Goal: Information Seeking & Learning: Learn about a topic

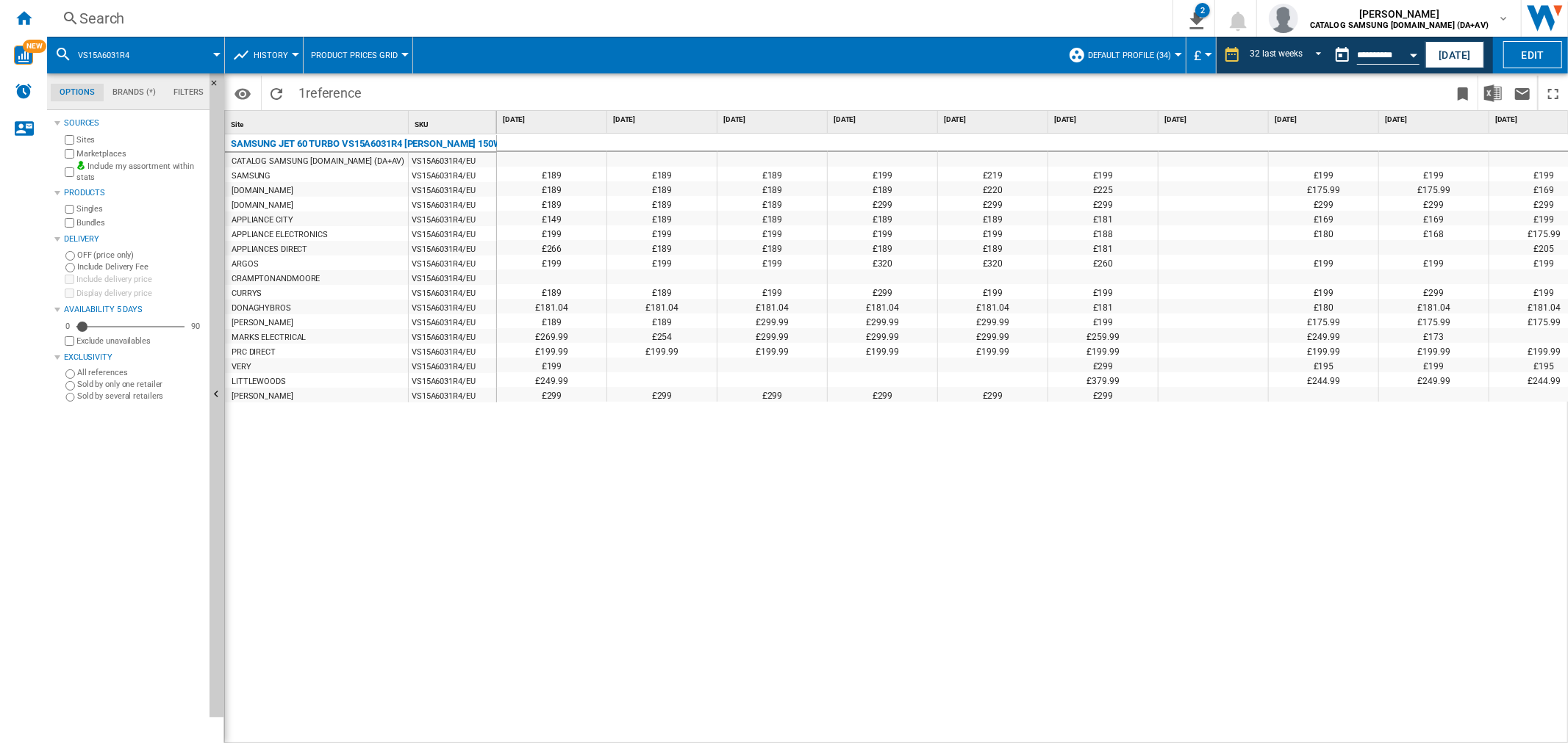
click at [251, 61] on div "History" at bounding box center [264, 56] width 64 height 37
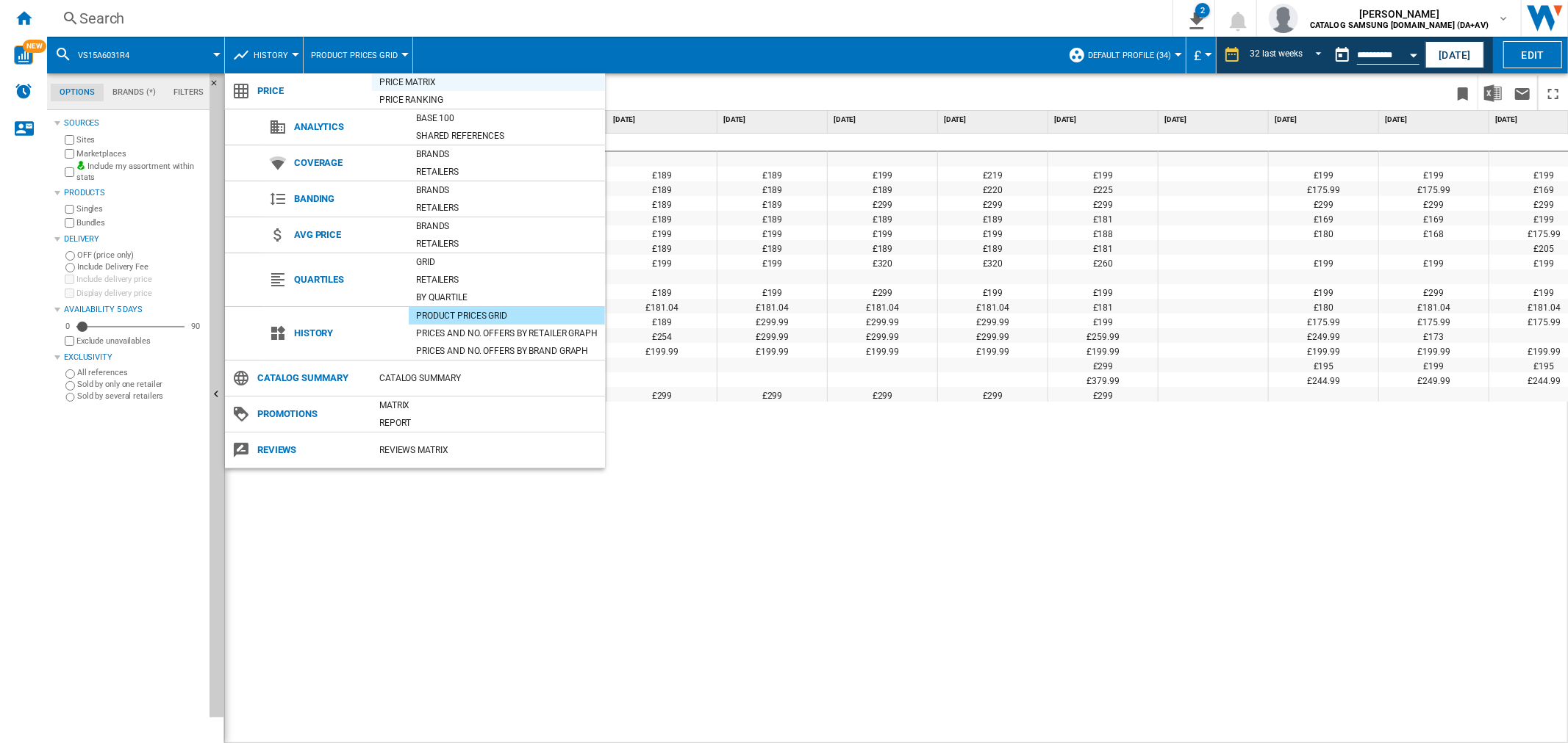
click at [435, 85] on div "Price Matrix" at bounding box center [488, 82] width 233 height 15
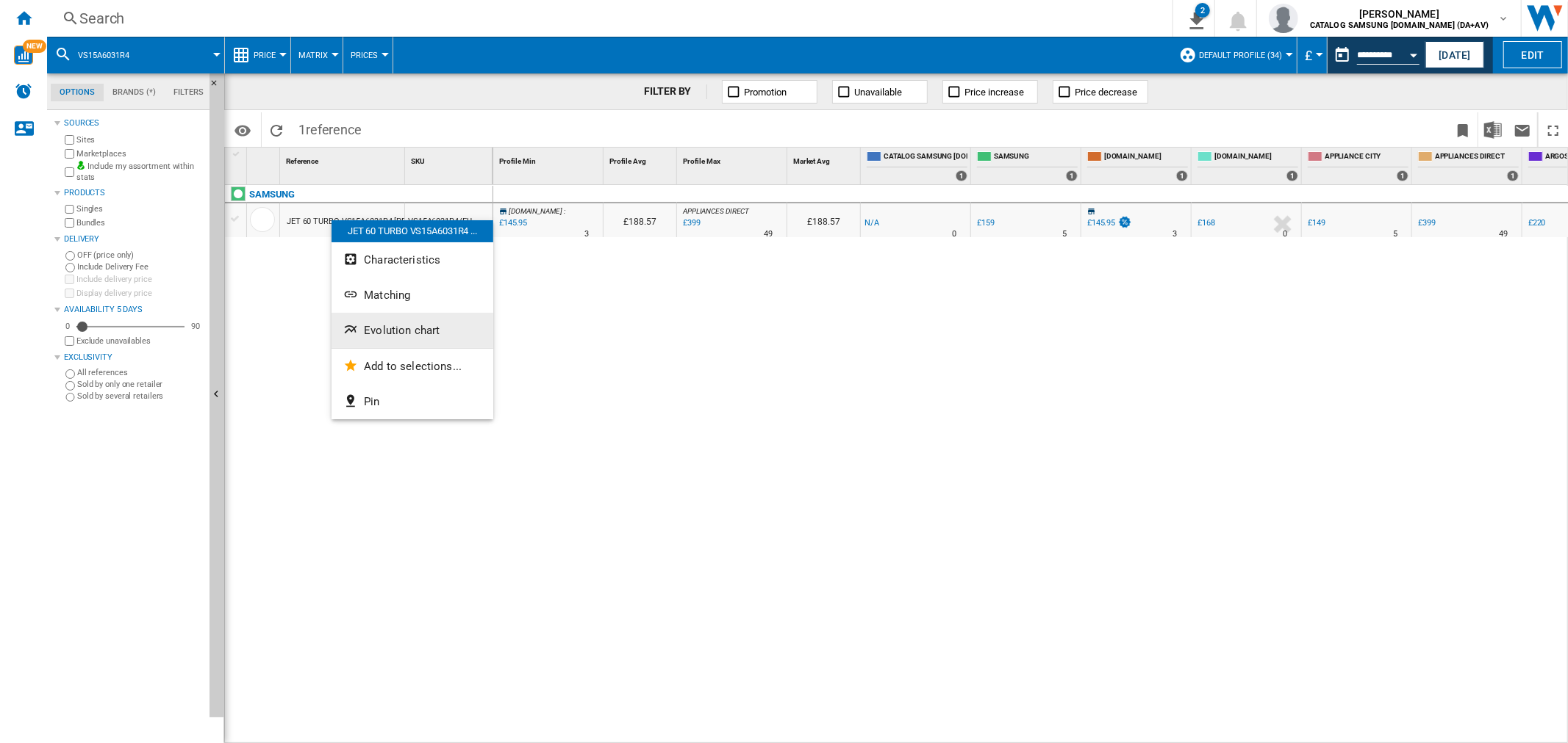
click at [405, 327] on span "Evolution chart" at bounding box center [401, 331] width 75 height 14
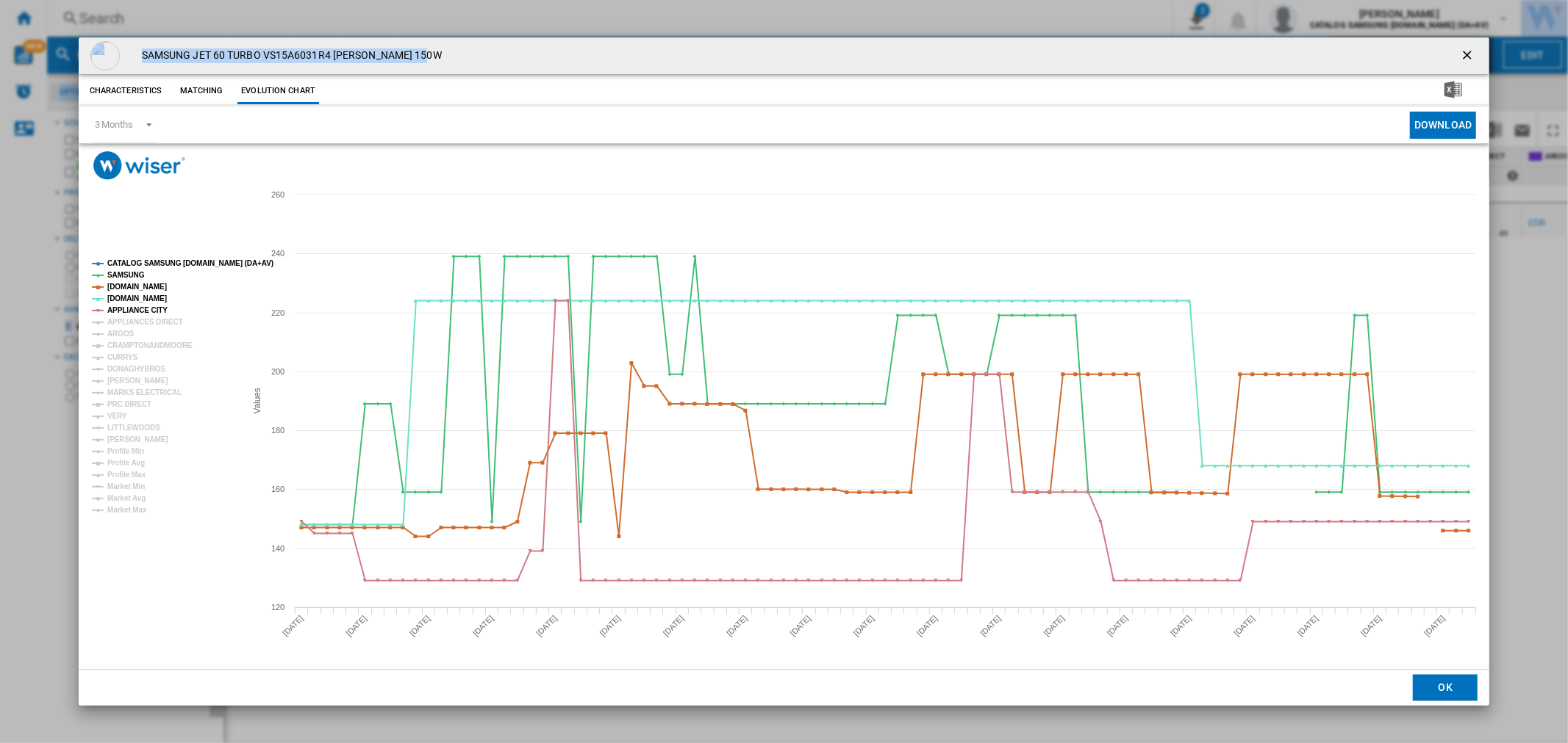
drag, startPoint x: 533, startPoint y: 50, endPoint x: 2248, endPoint y: 328, distance: 1737.4
click at [1567, 328] on html "In order to access Insight, please log out and log in again OK NEW Search Searc…" at bounding box center [784, 371] width 1568 height 743
click at [152, 260] on tspan "CATALOG SAMSUNG [DOMAIN_NAME] (DA+AV)" at bounding box center [191, 264] width 166 height 8
click at [123, 377] on tspan "[PERSON_NAME]" at bounding box center [138, 381] width 61 height 8
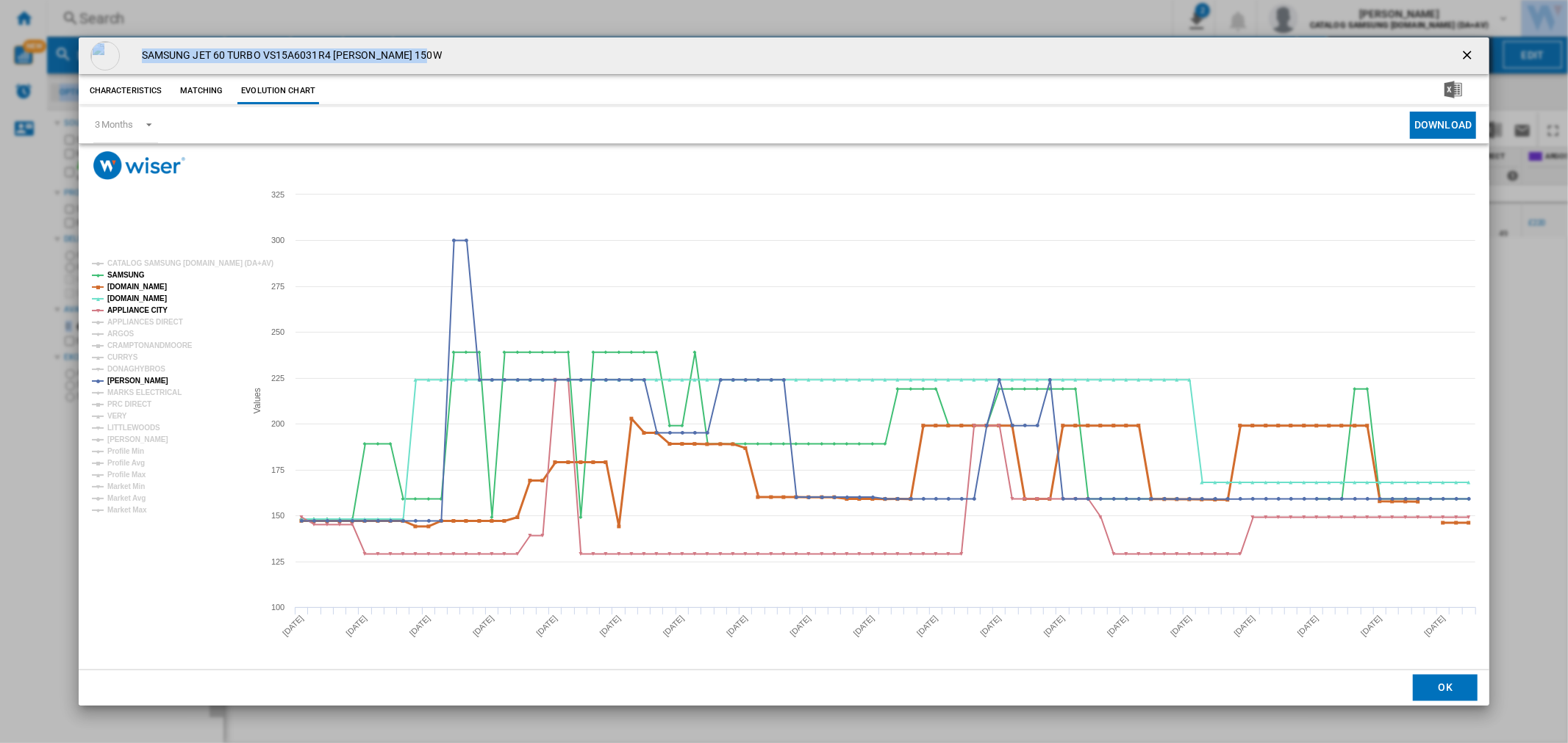
click at [132, 283] on tspan "[DOMAIN_NAME]" at bounding box center [137, 287] width 60 height 8
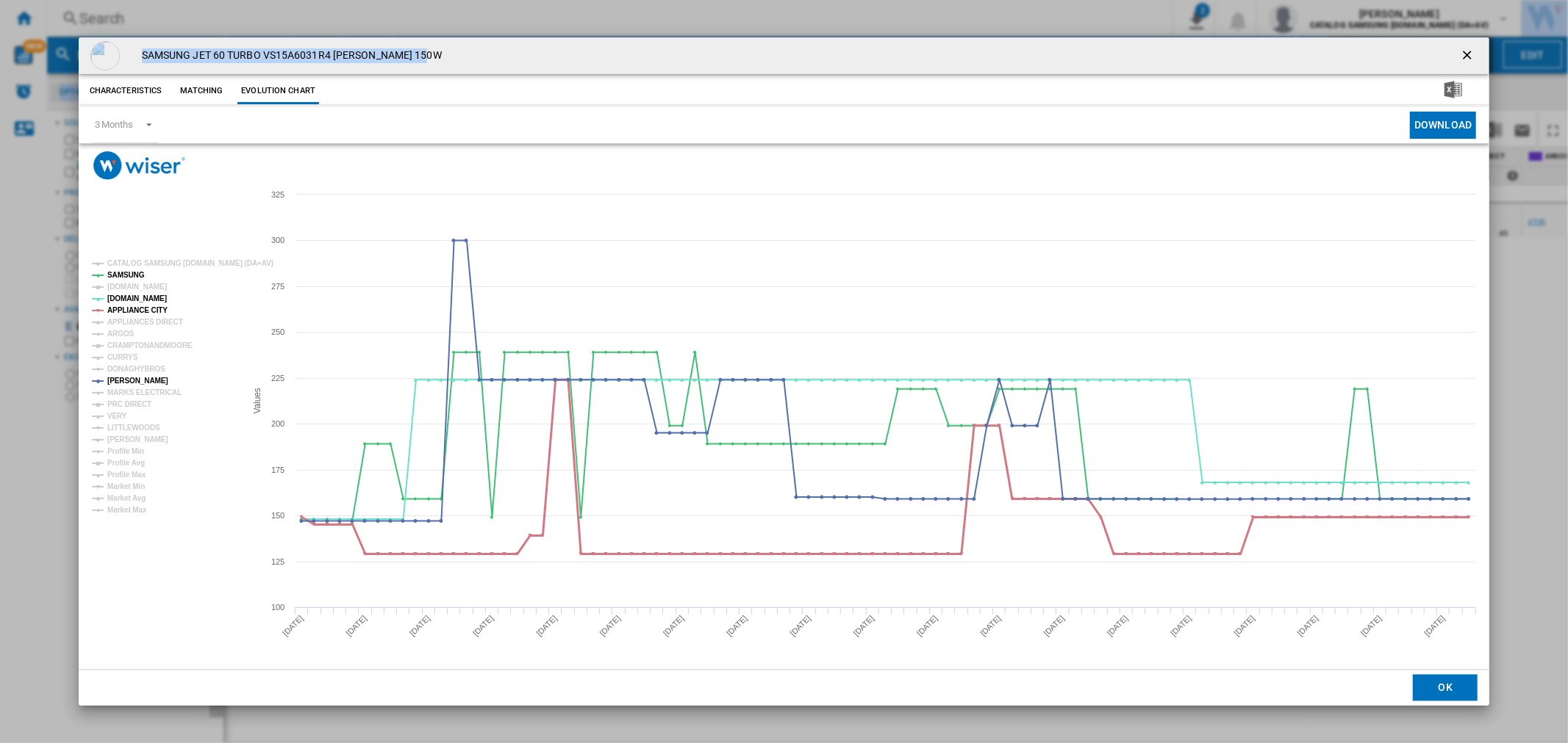
click at [144, 307] on tspan "APPLIANCE CITY" at bounding box center [138, 310] width 61 height 8
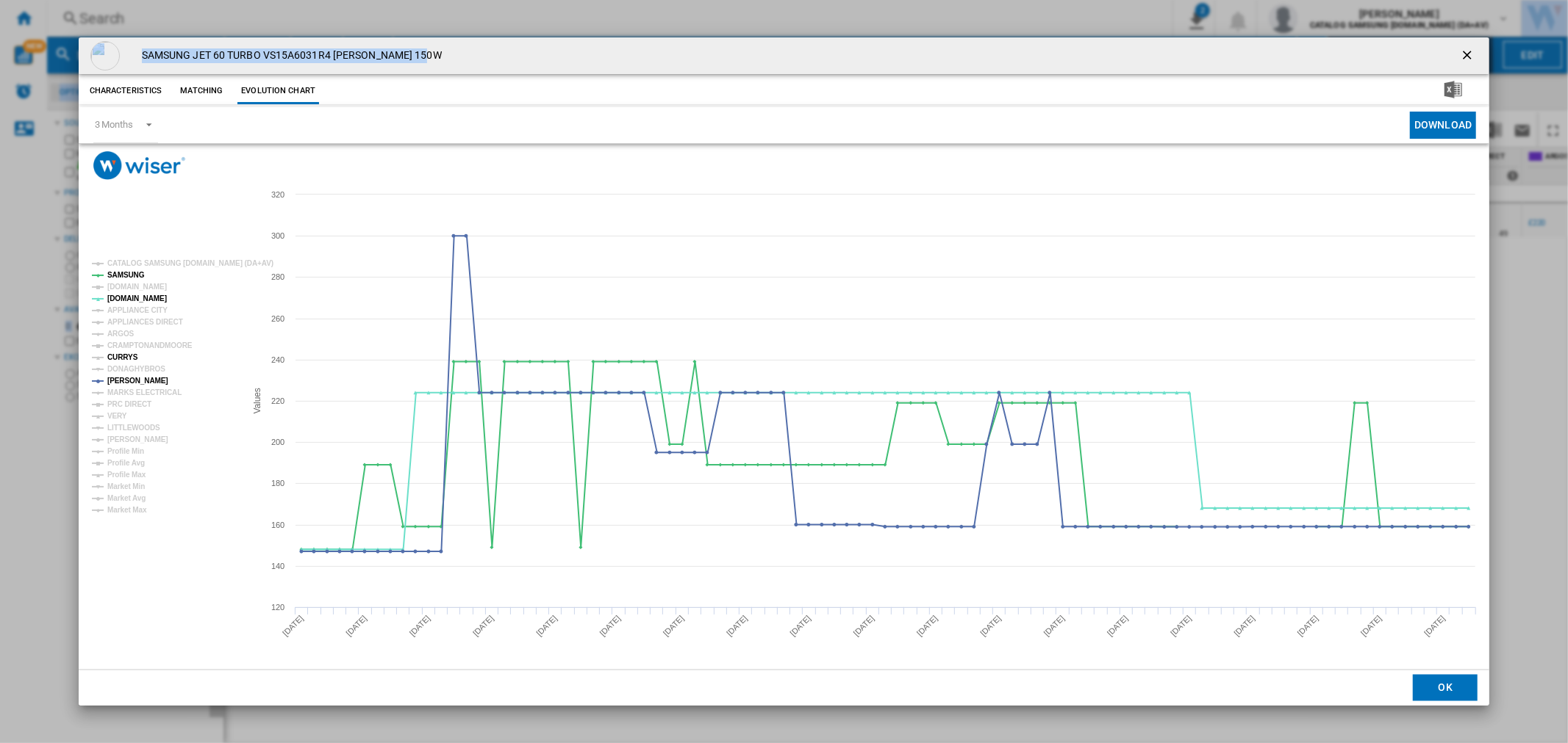
click at [132, 354] on tspan "CURRYS" at bounding box center [123, 357] width 31 height 8
click at [1461, 55] on ng-md-icon "getI18NText('BUTTONS.CLOSE_DIALOG')" at bounding box center [1468, 57] width 18 height 18
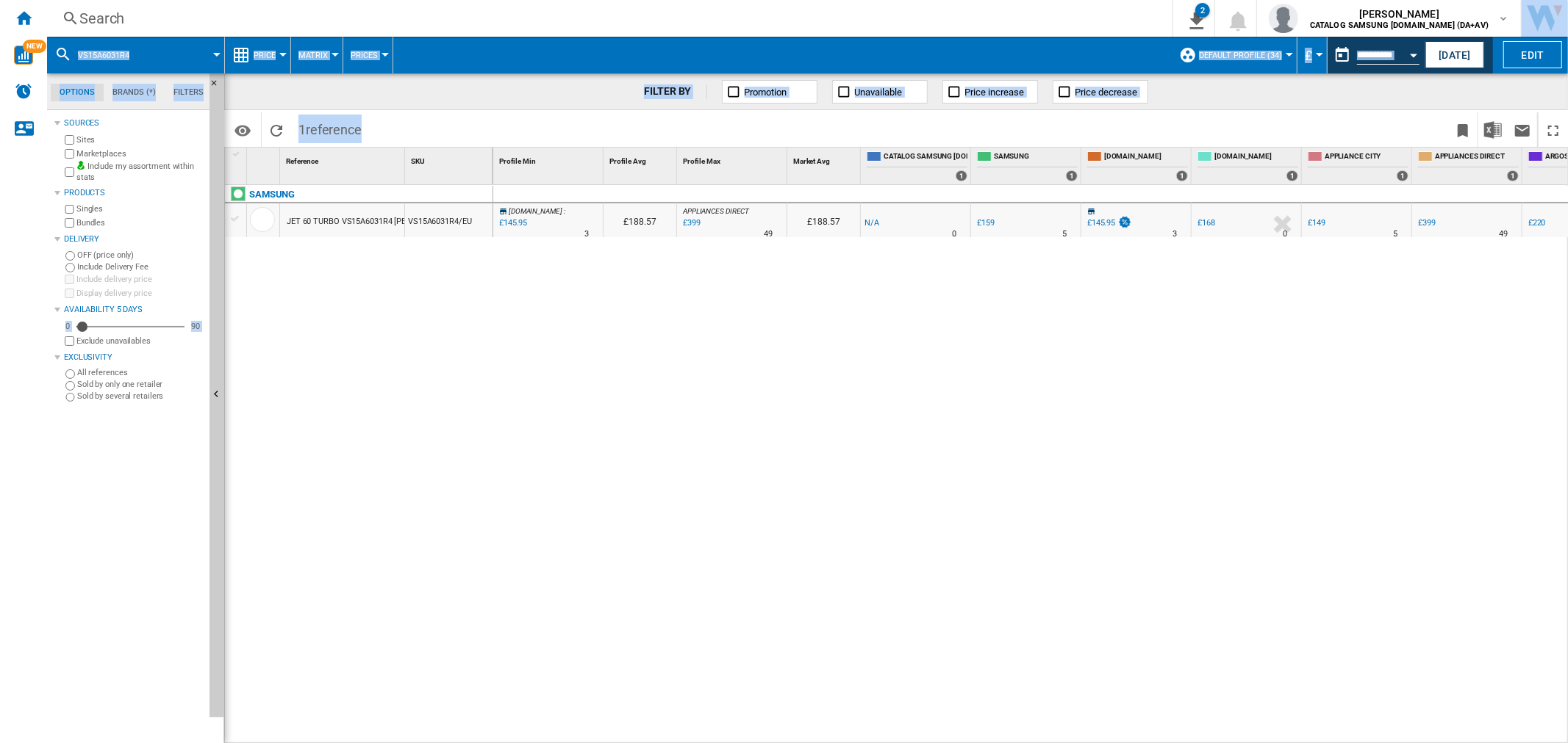
click at [1230, 51] on span "Default profile (34)" at bounding box center [1240, 56] width 83 height 10
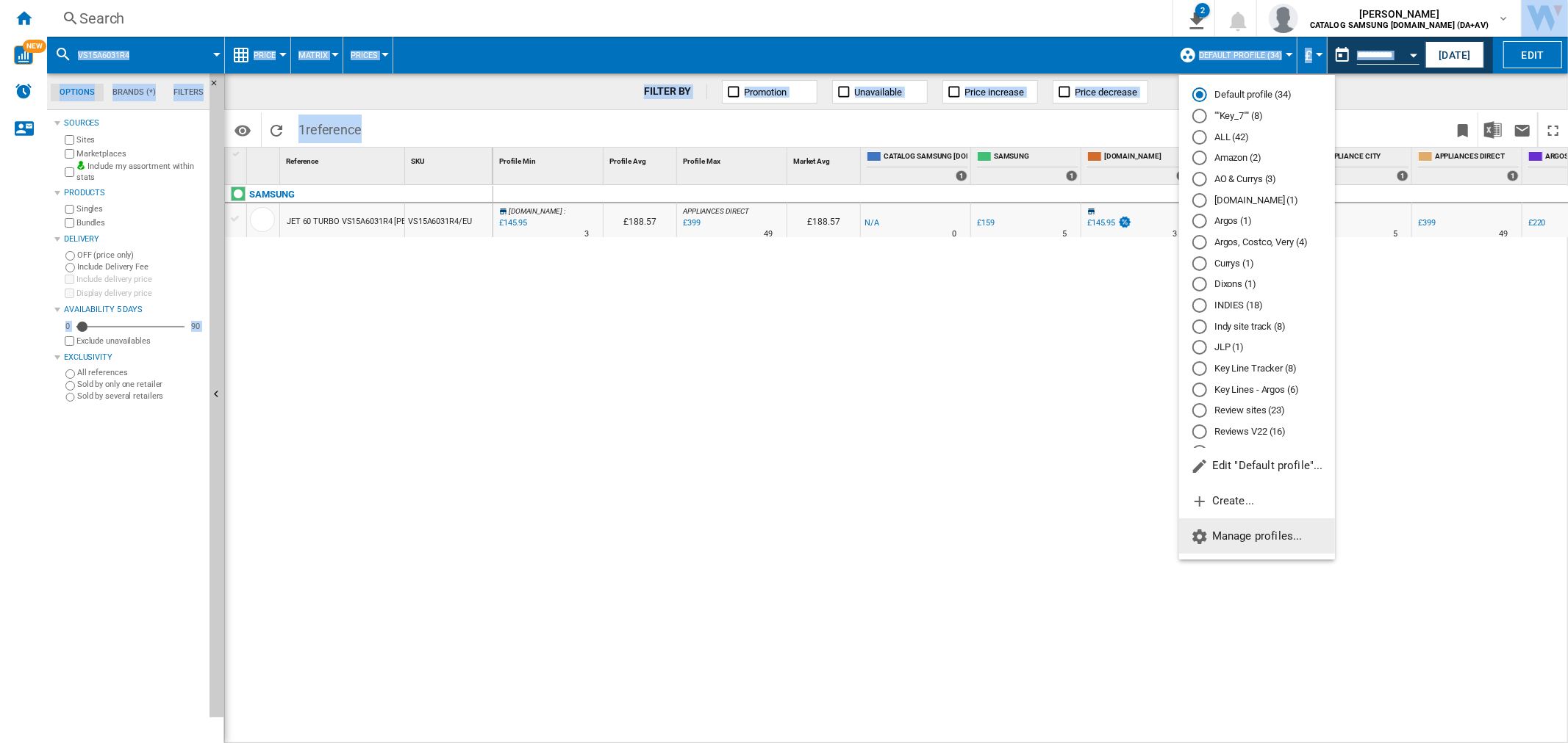
click at [1288, 545] on button "Manage profiles..." at bounding box center [1257, 536] width 156 height 35
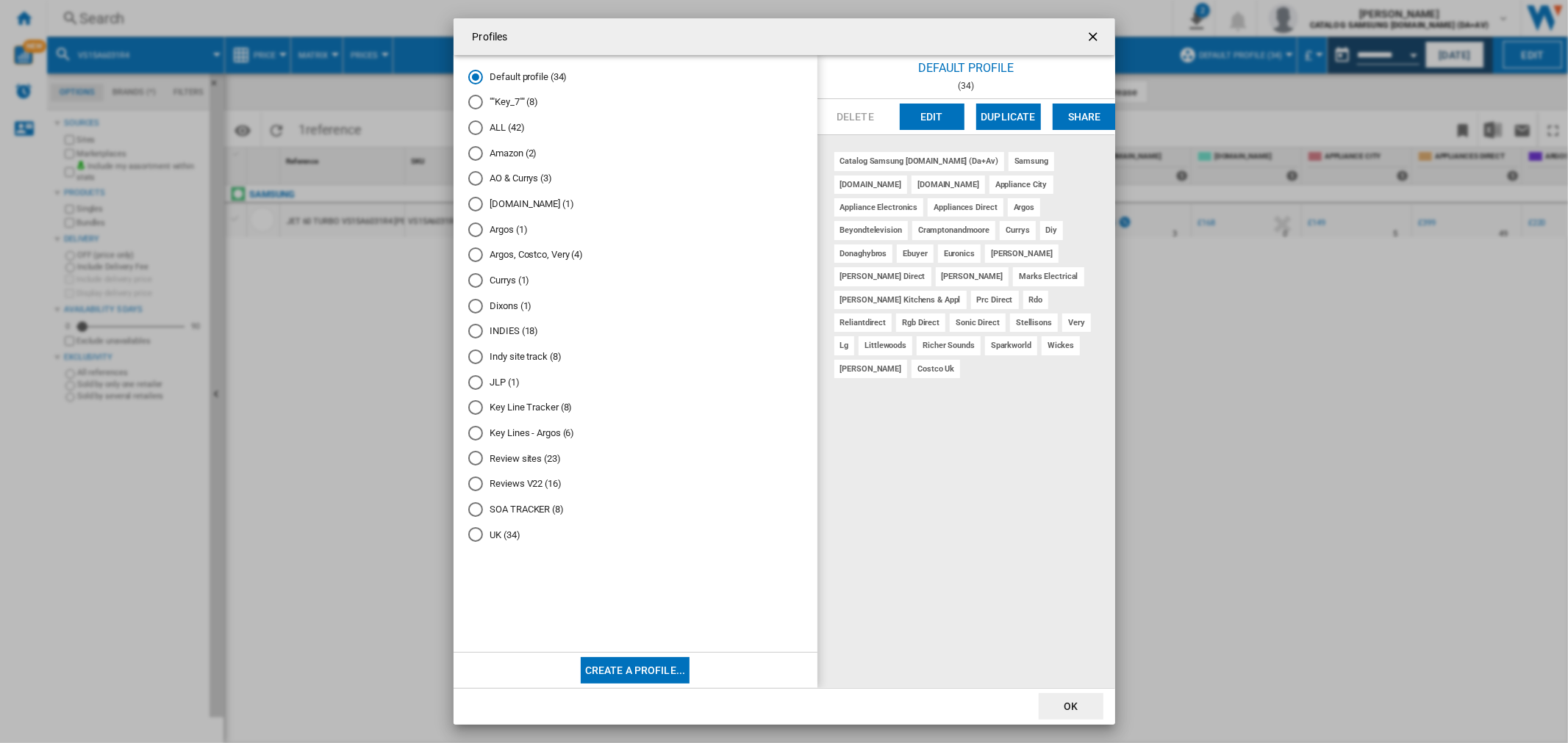
click at [472, 123] on div "ALL (42)" at bounding box center [475, 127] width 15 height 15
click at [1034, 429] on div "catalog samsung [DOMAIN_NAME] (da+av) samsung currys [DOMAIN_NAME] appliance ci…" at bounding box center [966, 411] width 298 height 553
click at [1094, 37] on ng-md-icon "getI18NText('BUTTONS.CLOSE_DIALOG')" at bounding box center [1094, 38] width 18 height 18
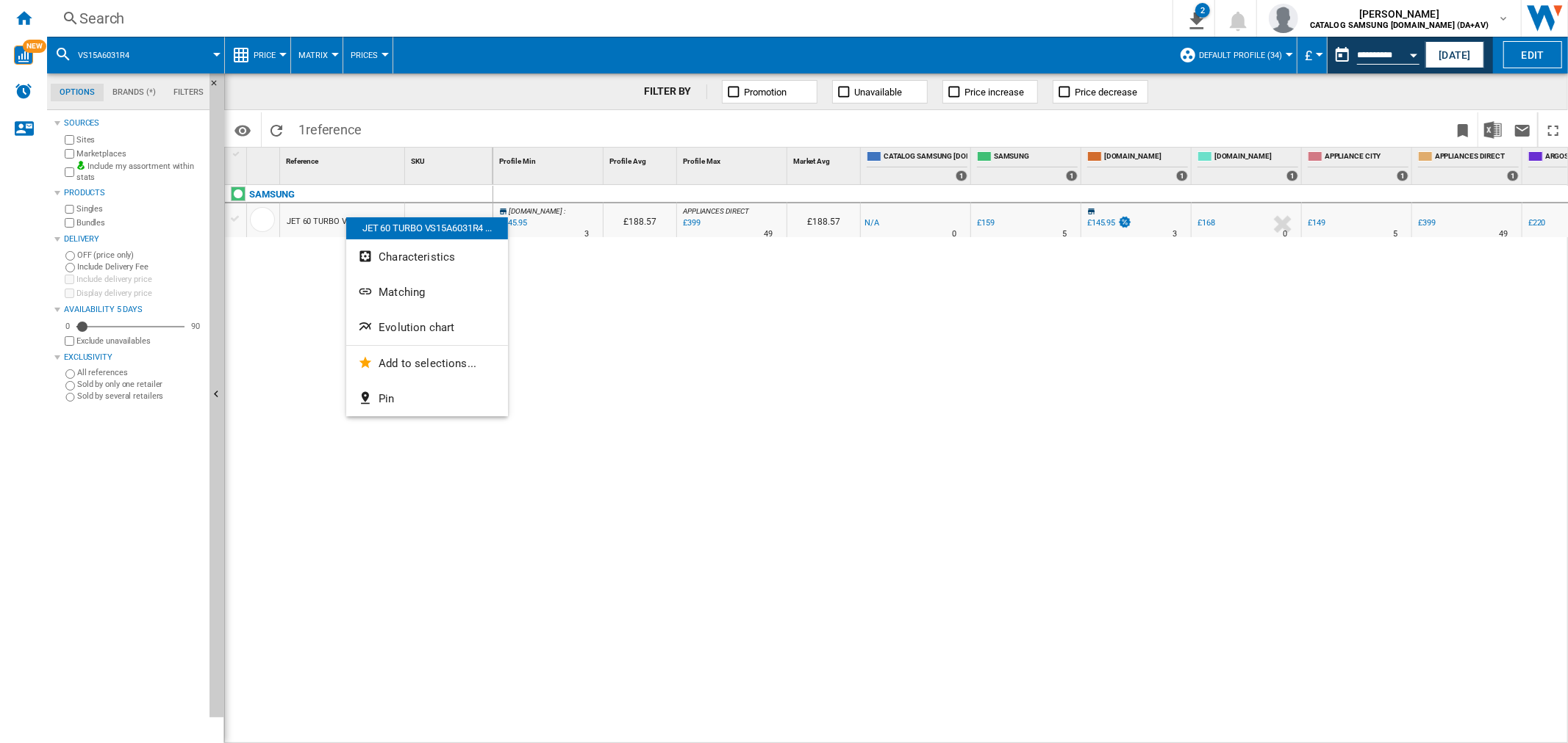
click at [325, 218] on div at bounding box center [784, 371] width 1568 height 743
click at [1206, 223] on div "£168" at bounding box center [1207, 223] width 18 height 10
click at [1202, 223] on div "£168" at bounding box center [1207, 223] width 18 height 10
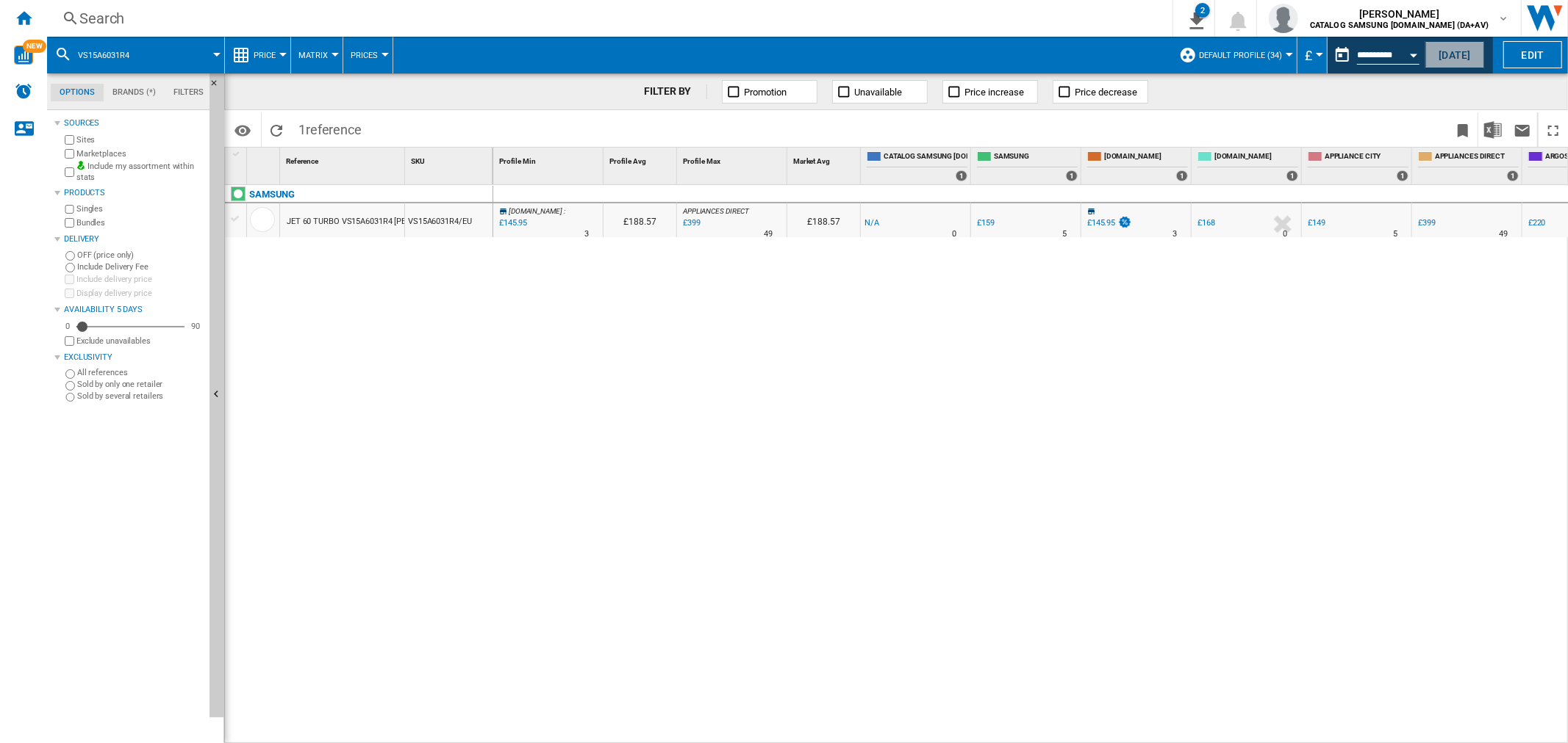
click at [1444, 56] on button "[DATE]" at bounding box center [1455, 55] width 59 height 27
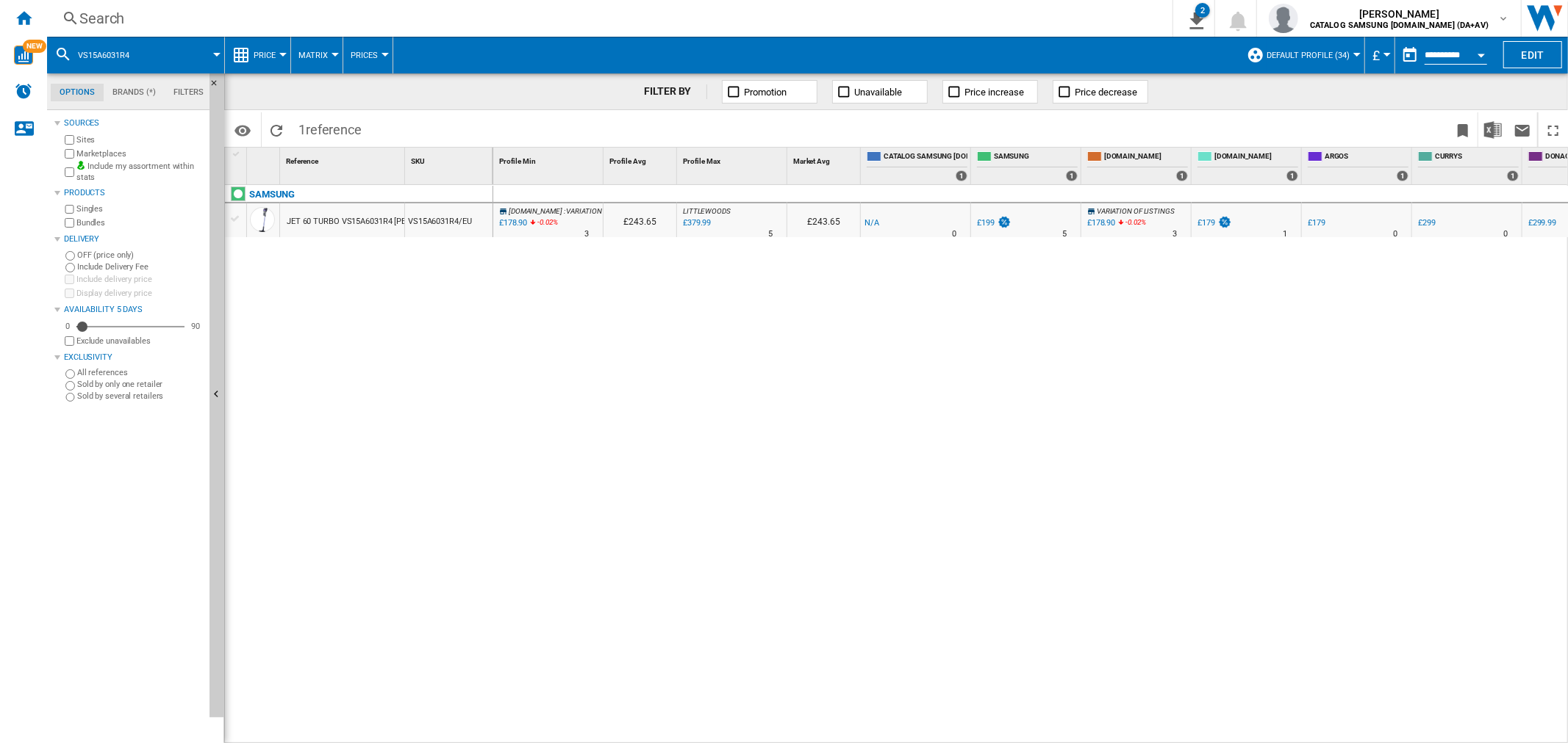
click at [1204, 219] on div "£179" at bounding box center [1207, 223] width 18 height 10
click at [670, 439] on div "[DOMAIN_NAME] : VARIATION OF LISTINGS -1.0 % £178.90 -0.02 % N/A 3 [DOMAIN_NAME…" at bounding box center [1031, 465] width 1076 height 559
click at [1316, 224] on div "£179" at bounding box center [1316, 223] width 18 height 10
click at [250, 49] on div "Price" at bounding box center [258, 56] width 51 height 37
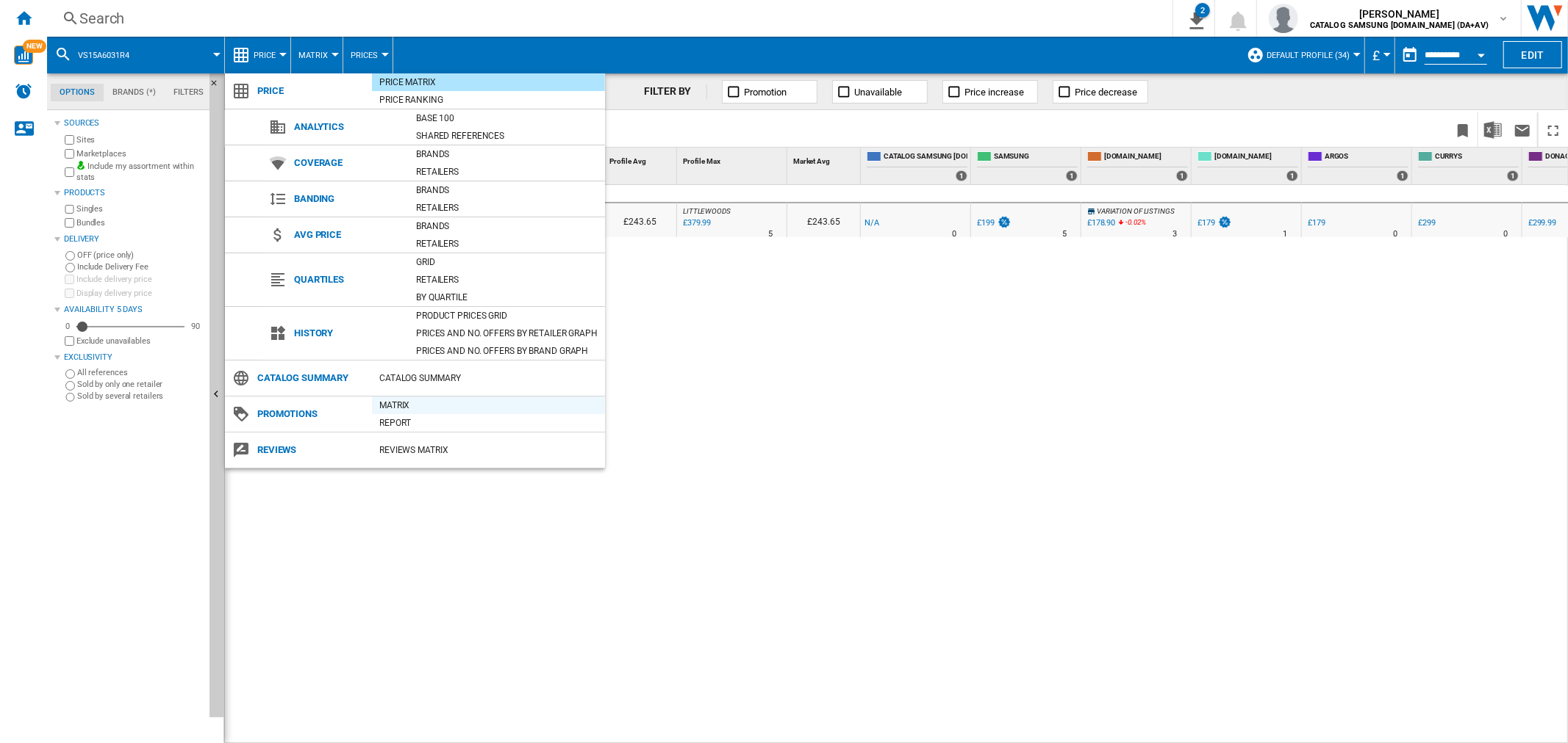
click at [422, 411] on div "Matrix" at bounding box center [488, 405] width 233 height 15
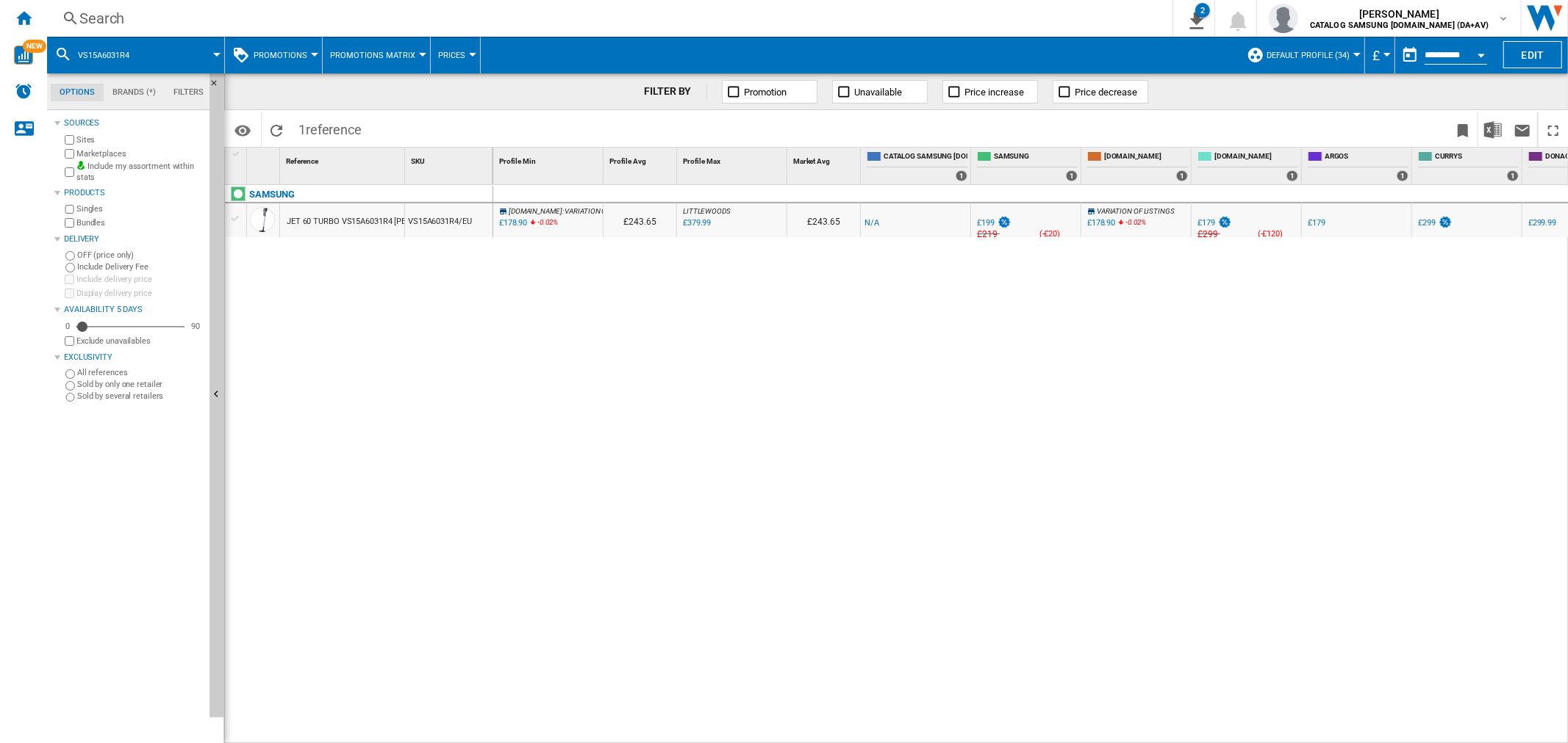
click at [751, 367] on div "[DOMAIN_NAME] : VARIATION OF LISTINGS -1.0 % £178.90 -0.02 % N/A £NaN ( £178.90…" at bounding box center [1031, 465] width 1076 height 559
click at [700, 349] on div "[DOMAIN_NAME] : VARIATION OF LISTINGS -1.0 % £178.90 -0.02 % N/A £NaN ( £178.90…" at bounding box center [1031, 465] width 1076 height 559
click at [726, 354] on div "[DOMAIN_NAME] : VARIATION OF LISTINGS -1.0 % £178.90 -0.02 % N/A £NaN ( £178.90…" at bounding box center [1031, 465] width 1076 height 559
click at [272, 55] on span "Promotions" at bounding box center [280, 56] width 54 height 10
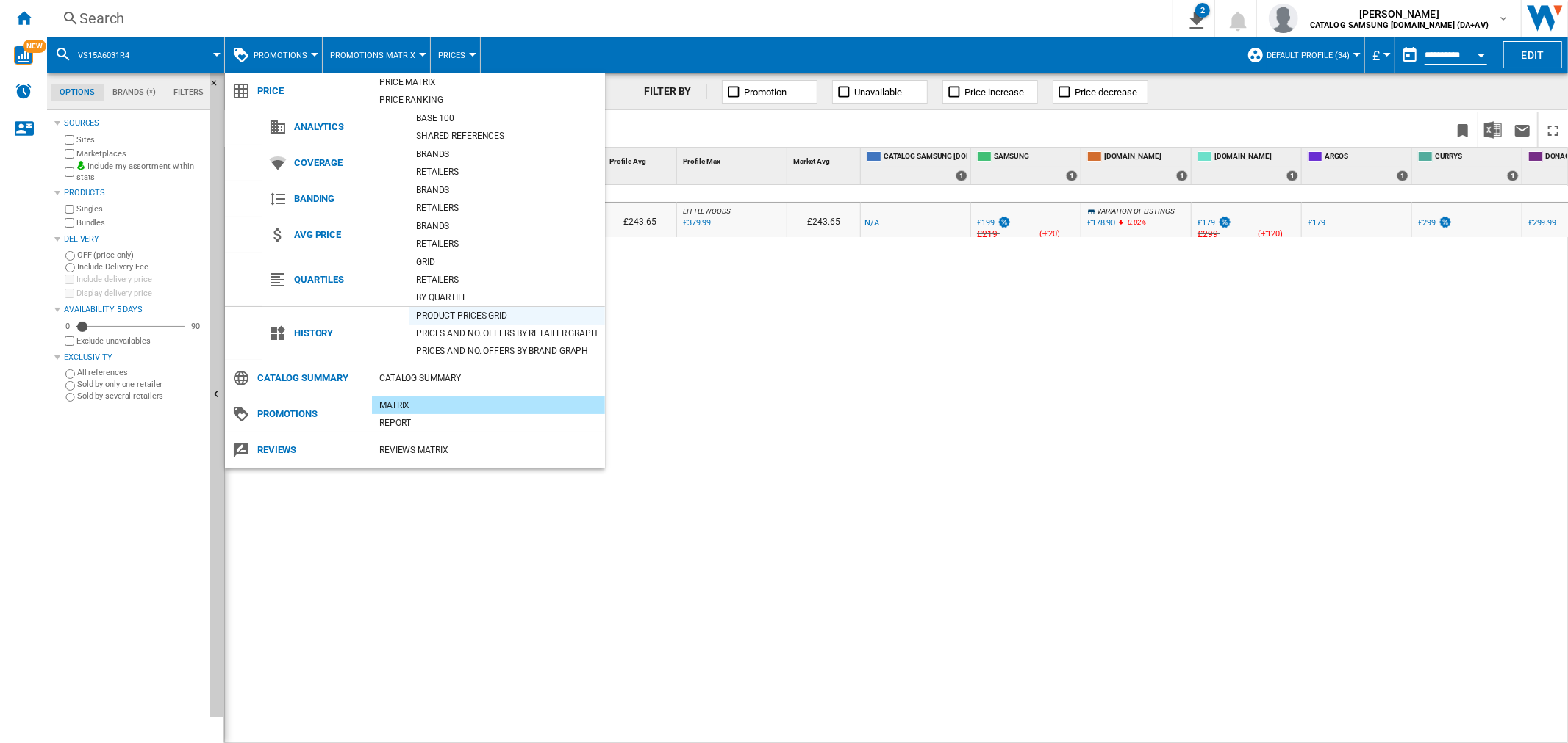
click at [464, 319] on div "Product prices grid" at bounding box center [506, 315] width 196 height 15
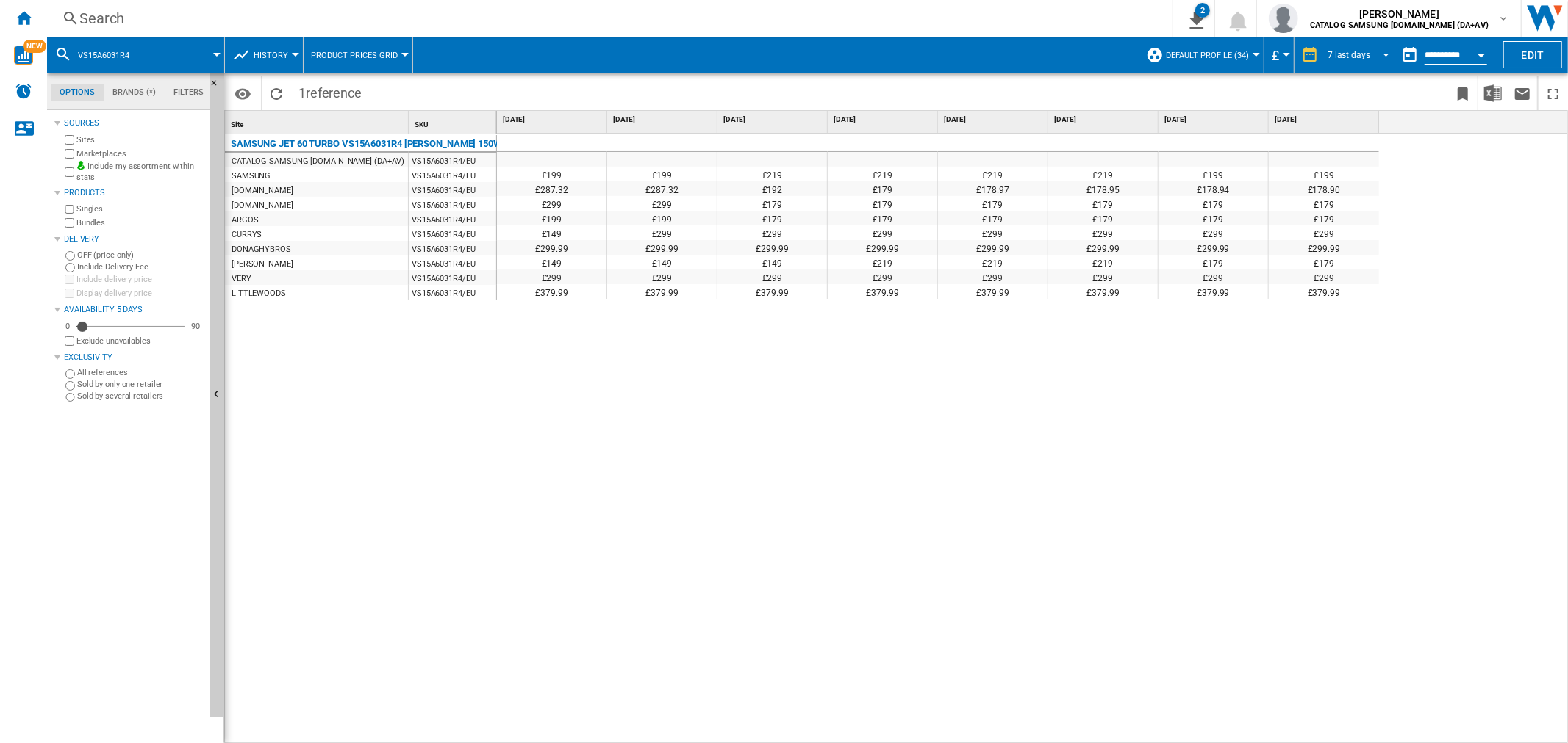
click at [1373, 58] on span "REPORTS.WIZARD.STEPS.REPORT.STEPS.REPORT_OPTIONS.PERIOD: 7 last days" at bounding box center [1381, 54] width 18 height 14
click at [1370, 227] on div "32 last weeks" at bounding box center [1354, 232] width 53 height 13
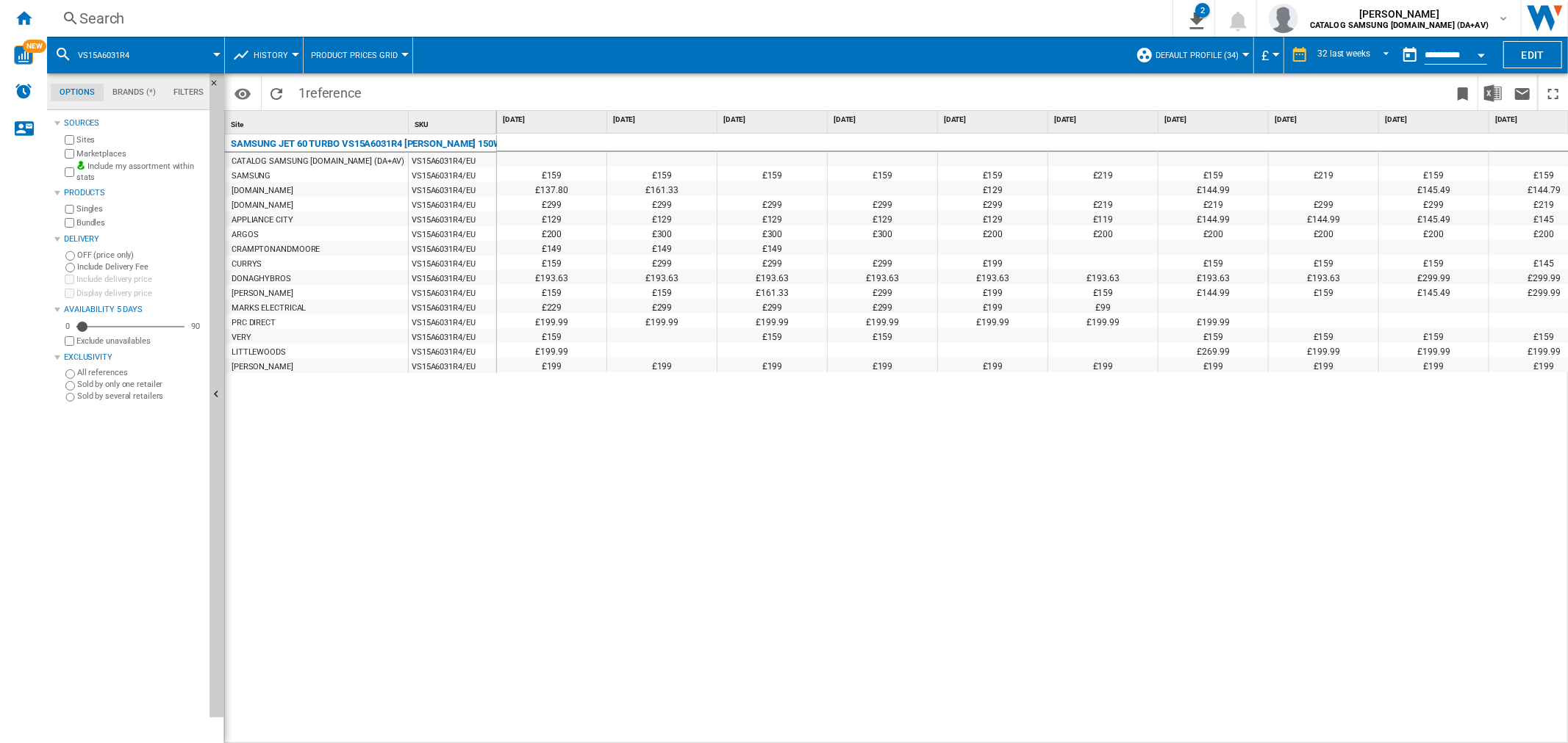
click at [1487, 52] on button "Open calendar" at bounding box center [1480, 53] width 26 height 26
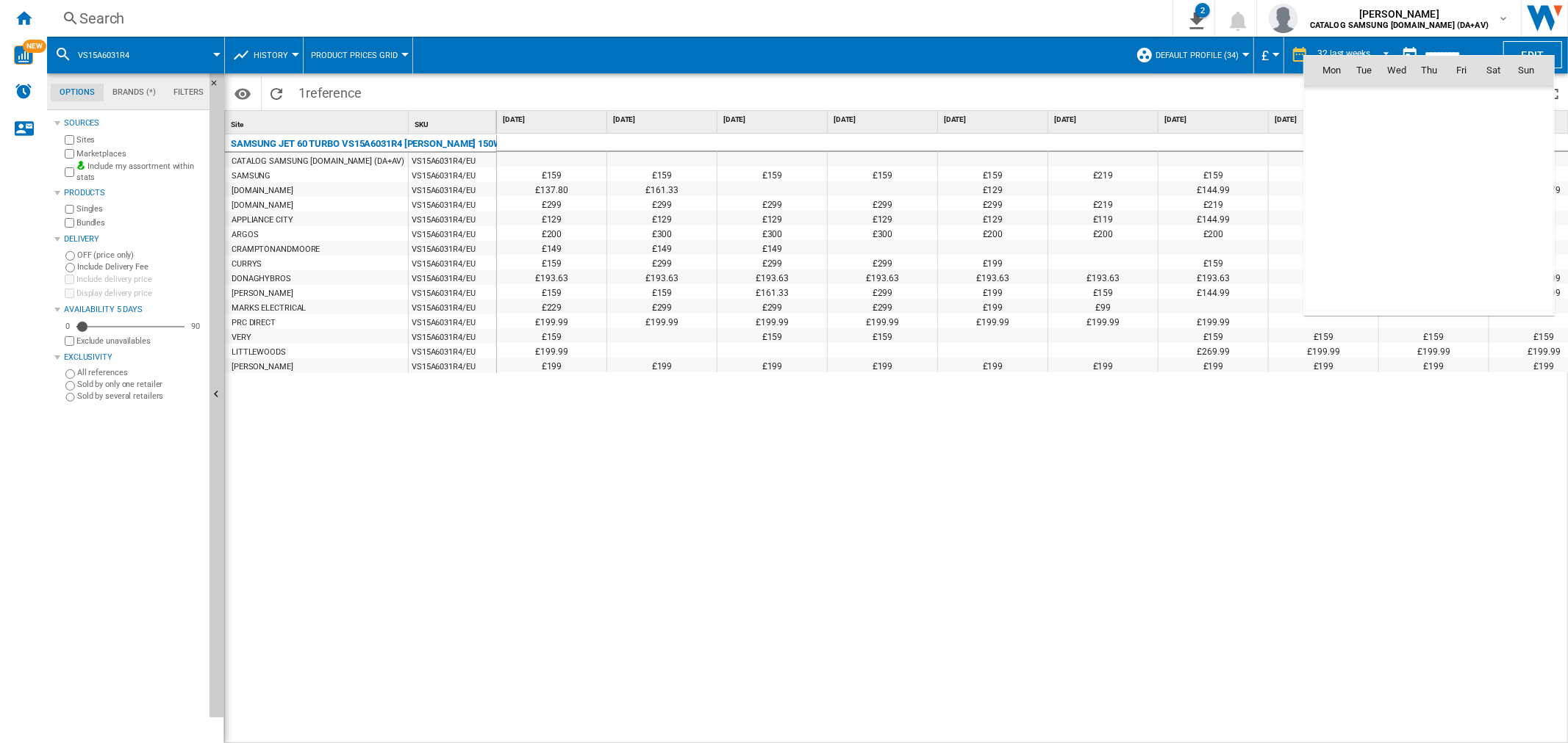
scroll to position [7008, 0]
click at [1497, 167] on span "11" at bounding box center [1494, 167] width 29 height 29
type input "**********"
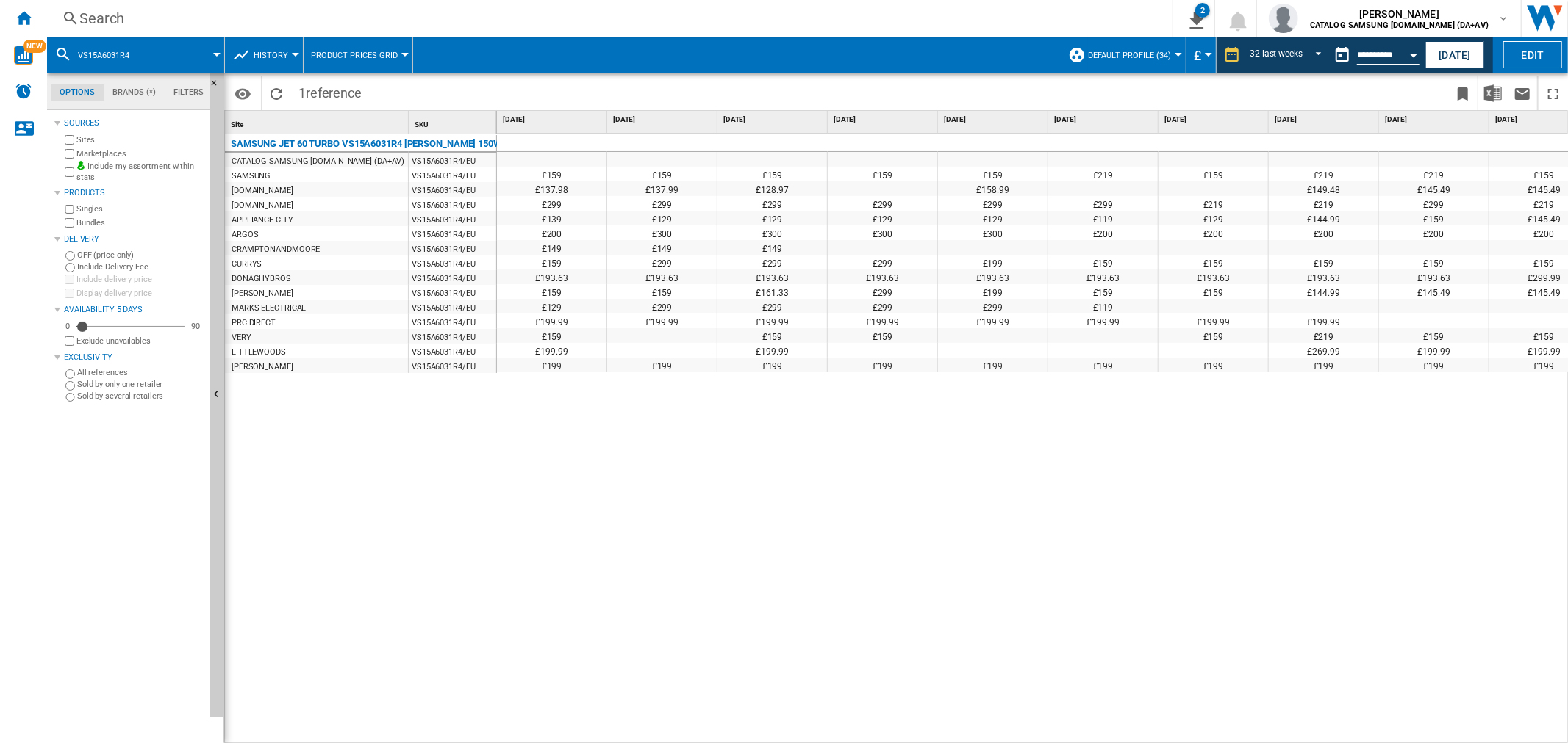
click at [806, 589] on div "£159 £159 £159 £159 £159 £219 £159 £219 £219 £159 £145 £299 £299 £299 £137.98 £…" at bounding box center [1033, 438] width 1072 height 610
